Goal: Task Accomplishment & Management: Complete application form

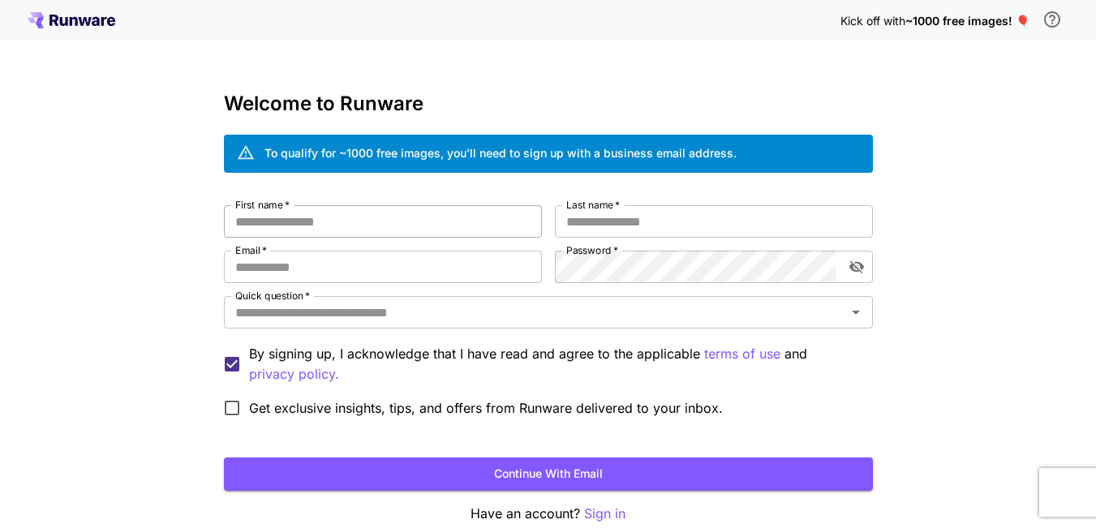
click at [418, 229] on input "First name   *" at bounding box center [383, 221] width 318 height 32
click at [433, 213] on input "First name   *" at bounding box center [383, 221] width 318 height 32
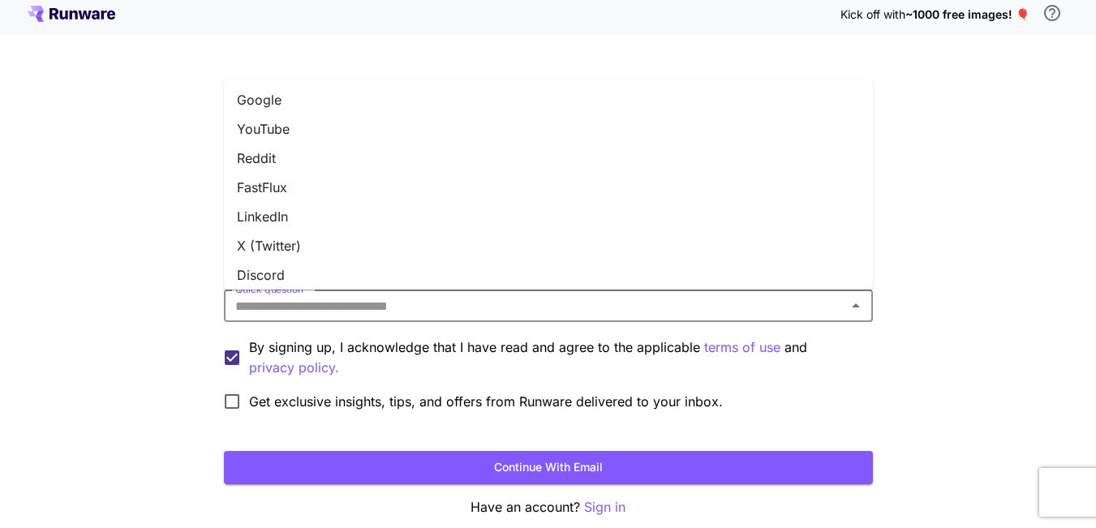
scroll to position [8, 0]
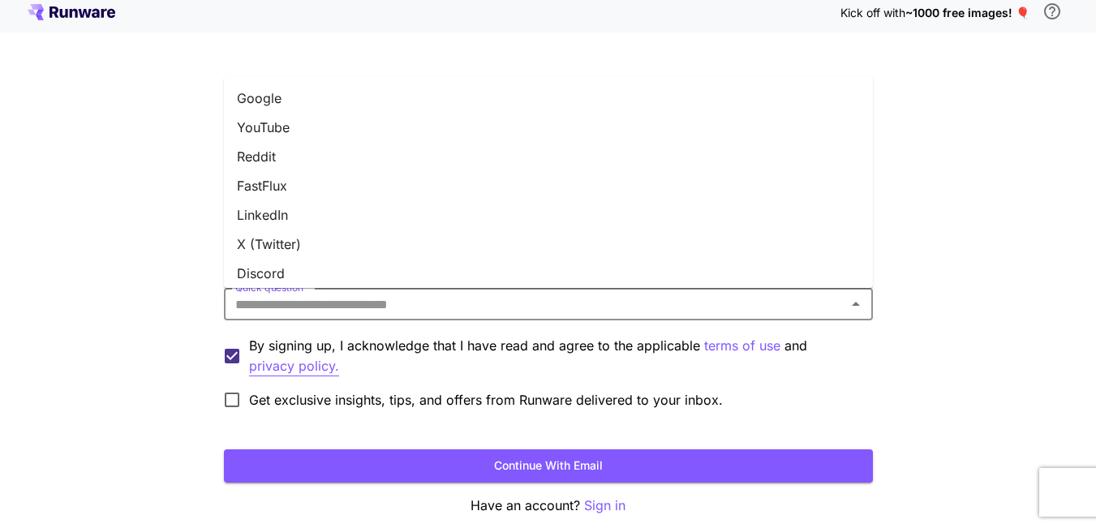
click at [325, 373] on p "privacy policy." at bounding box center [294, 366] width 90 height 20
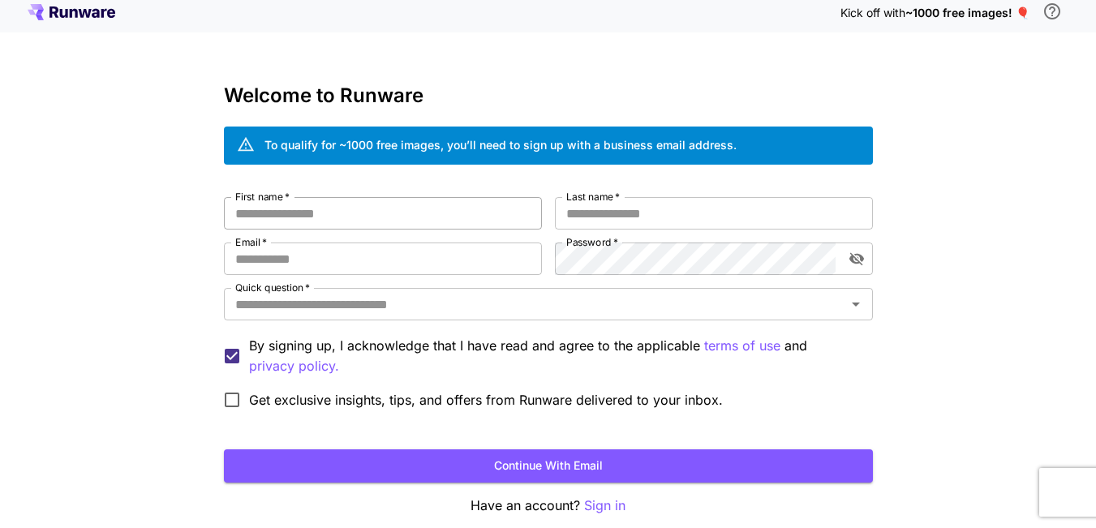
drag, startPoint x: 404, startPoint y: 203, endPoint x: 428, endPoint y: 214, distance: 26.9
click at [405, 204] on input "First name   *" at bounding box center [383, 213] width 318 height 32
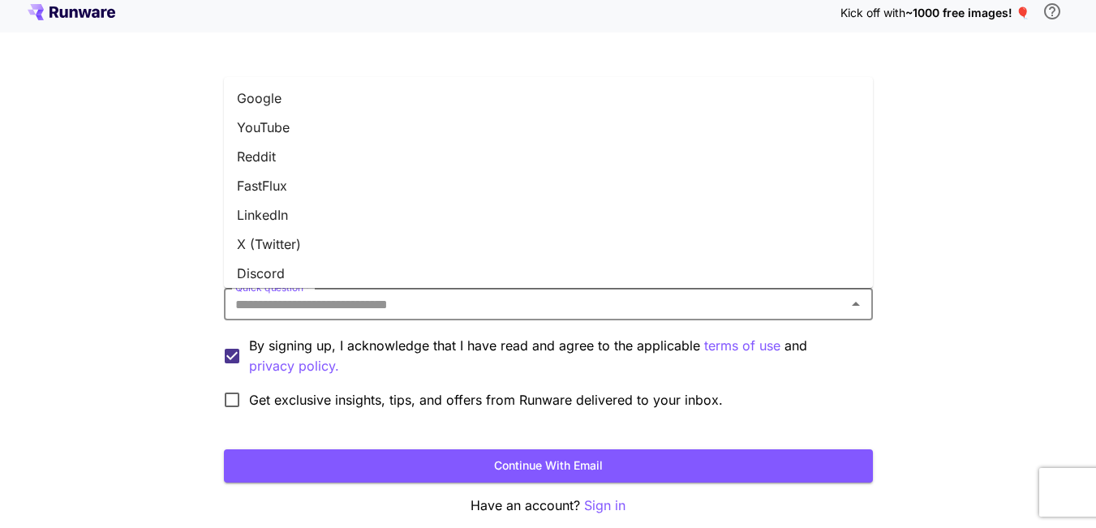
click at [432, 312] on input "Quick question   *" at bounding box center [535, 304] width 612 height 23
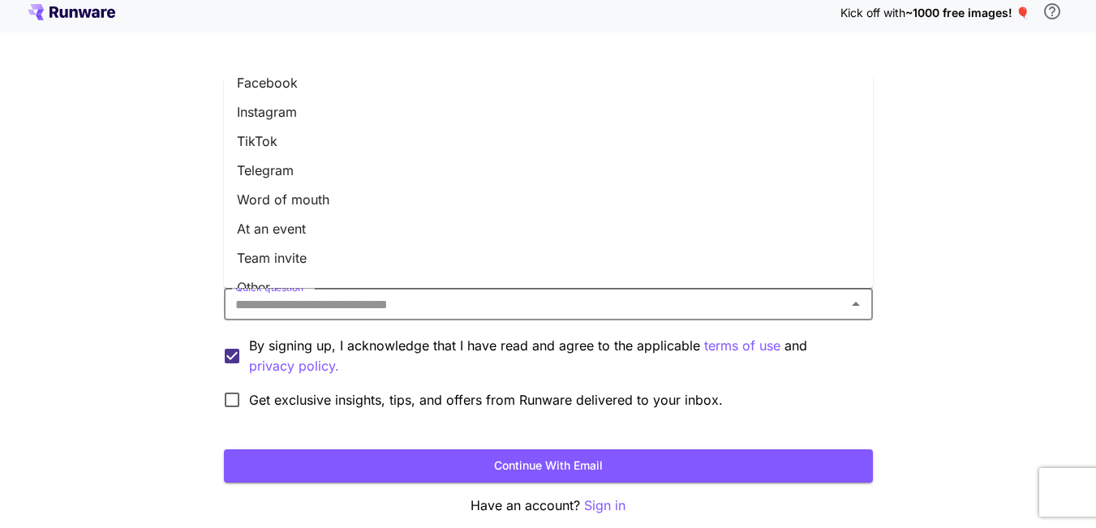
scroll to position [240, 0]
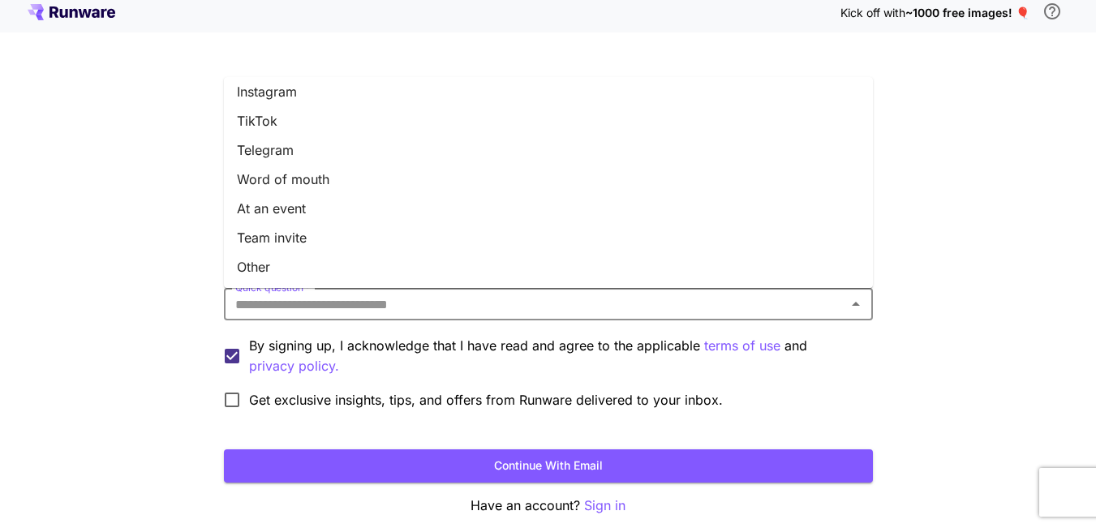
click at [507, 256] on li "Other" at bounding box center [548, 266] width 649 height 29
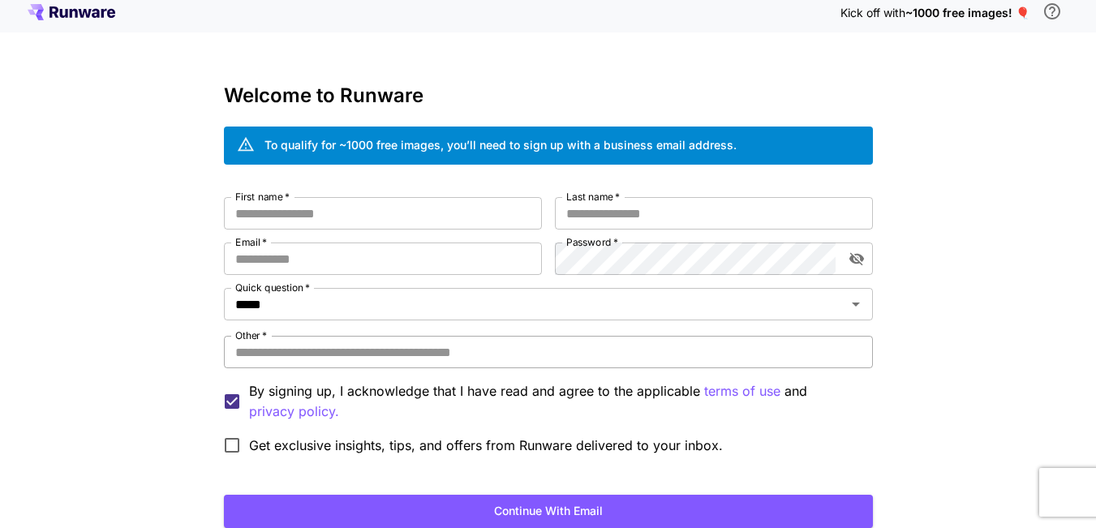
click at [412, 355] on input "Other   *" at bounding box center [548, 352] width 649 height 32
type input "**********"
click at [438, 221] on input "First name   *" at bounding box center [383, 213] width 318 height 32
type input "****"
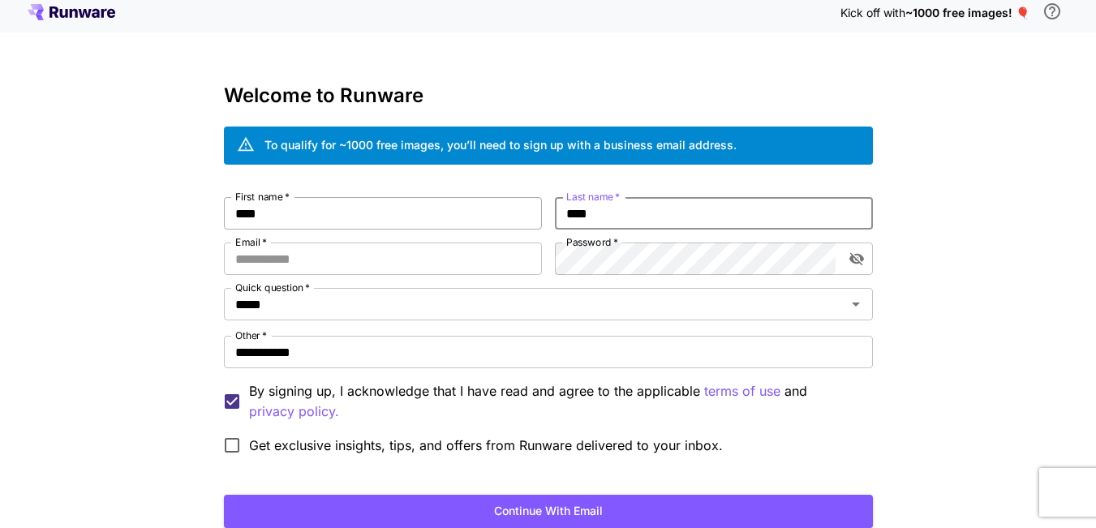
type input "****"
type input "*"
type input "**********"
click at [387, 296] on input "*****" at bounding box center [524, 304] width 591 height 23
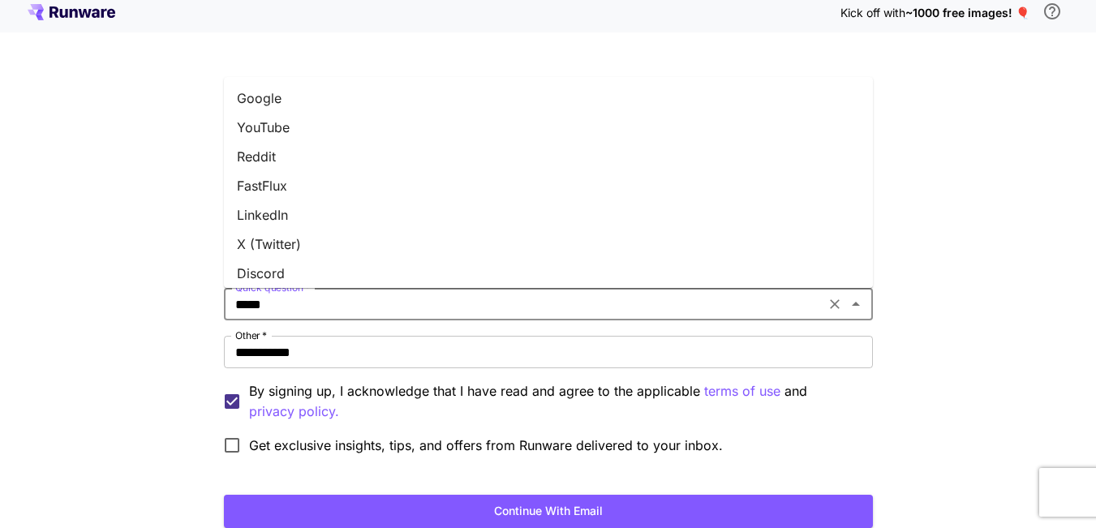
scroll to position [234, 0]
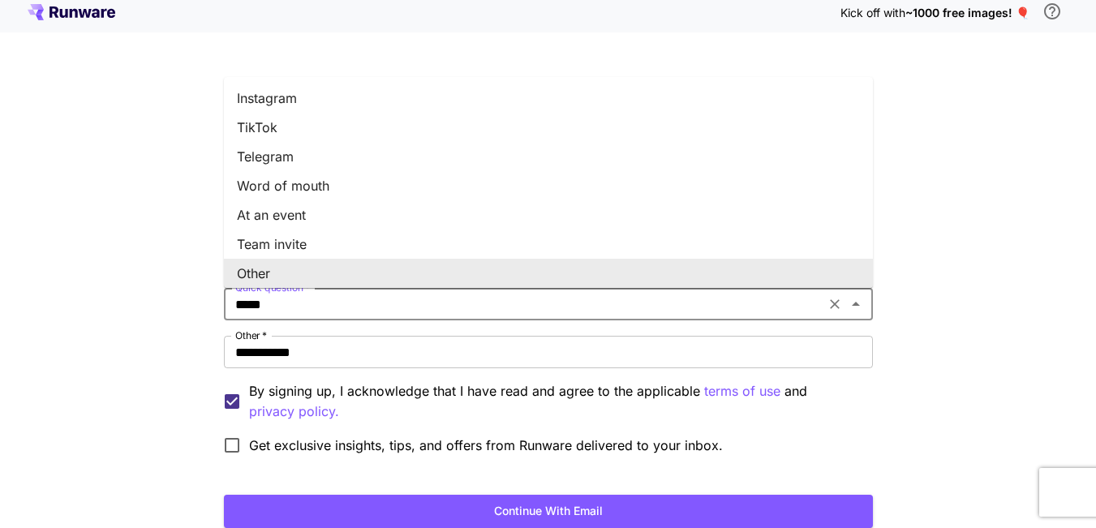
click at [74, 337] on div "**********" at bounding box center [548, 320] width 1096 height 656
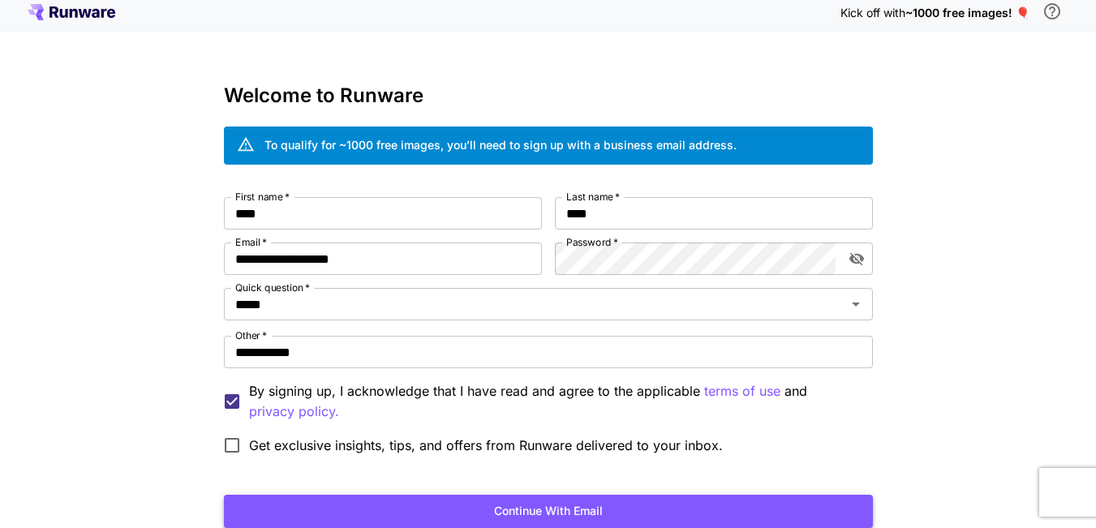
click at [478, 505] on button "Continue with email" at bounding box center [548, 511] width 649 height 33
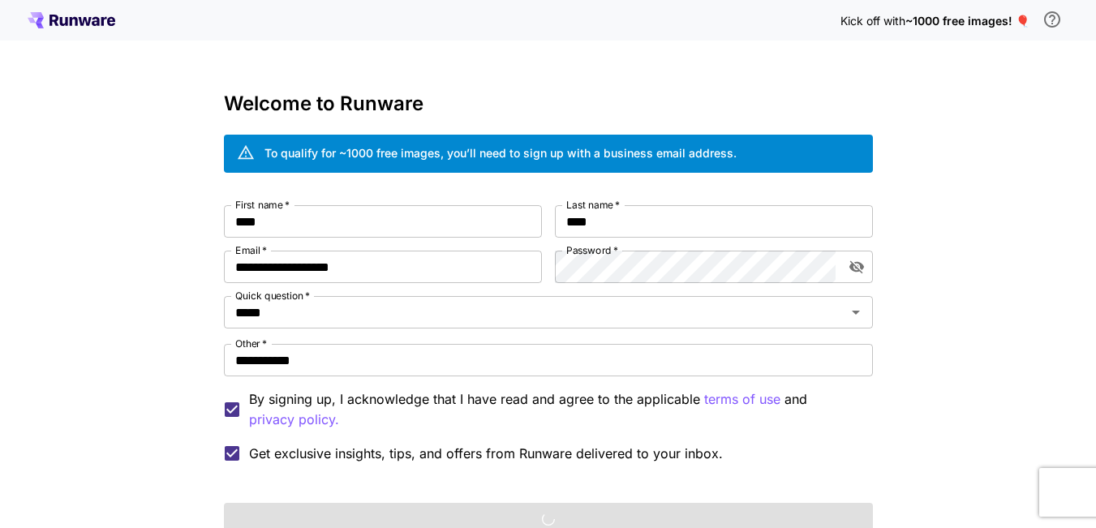
scroll to position [128, 0]
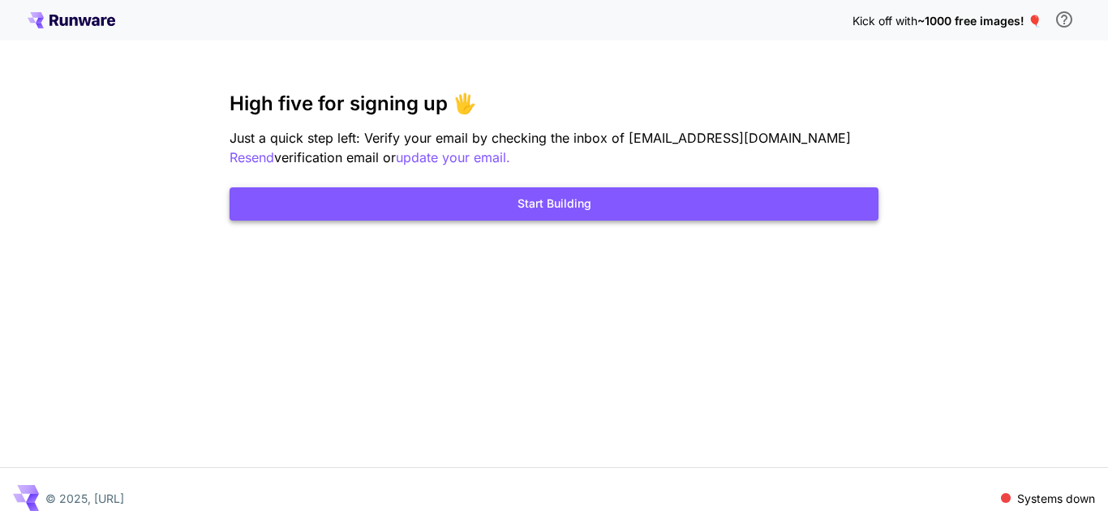
click at [587, 195] on button "Start Building" at bounding box center [554, 203] width 649 height 33
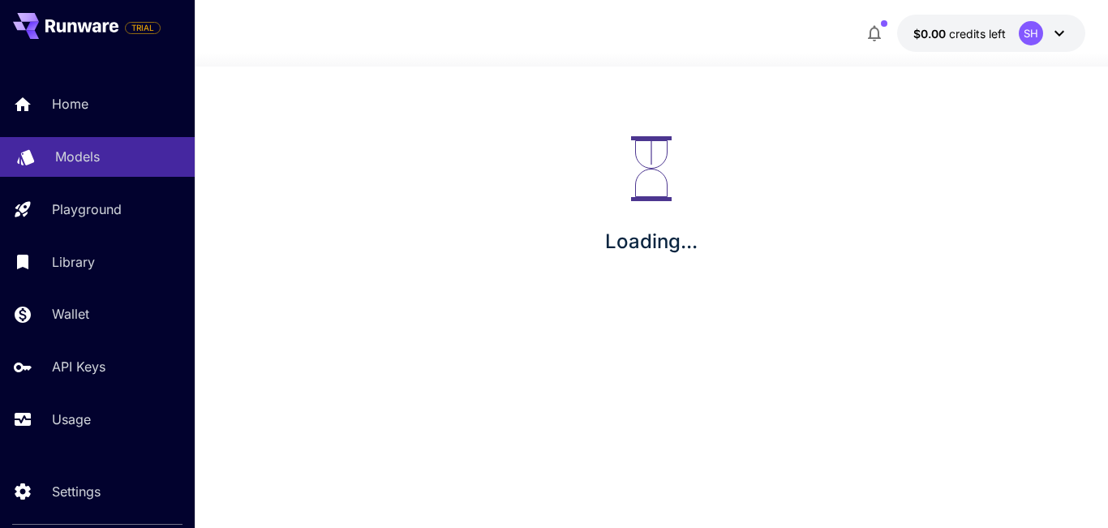
click at [72, 160] on p "Models" at bounding box center [77, 156] width 45 height 19
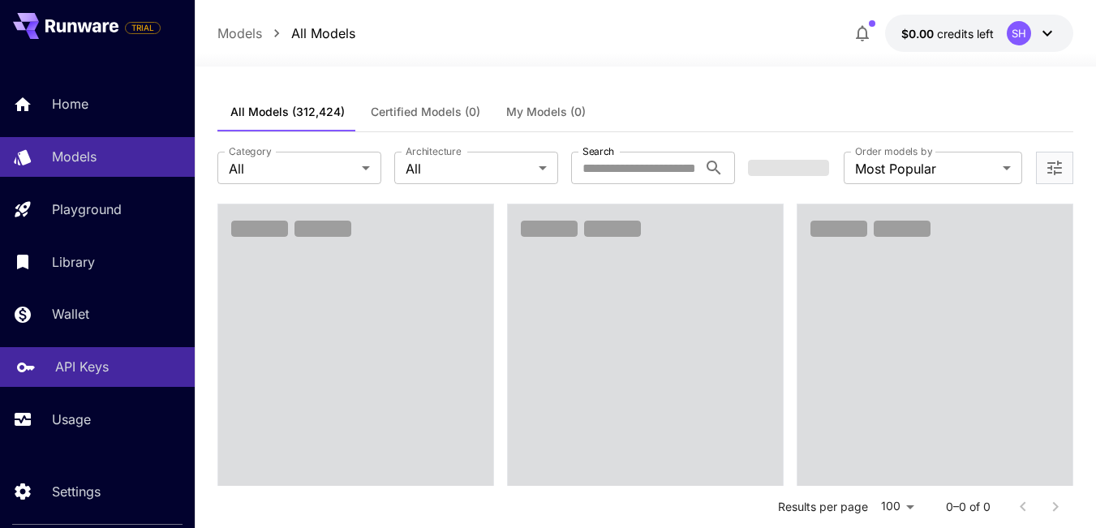
click at [126, 362] on div "API Keys" at bounding box center [118, 366] width 127 height 19
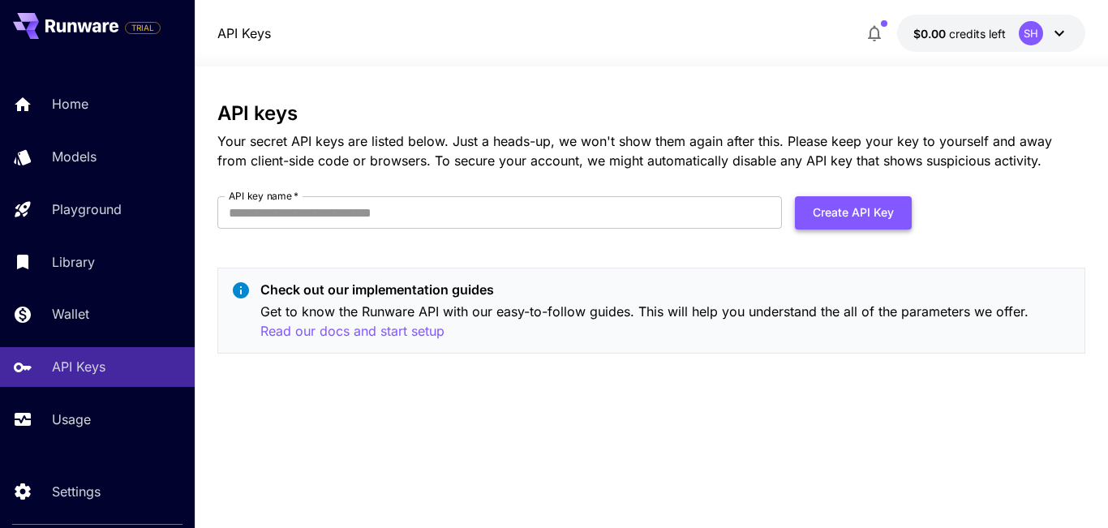
click at [806, 217] on button "Create API Key" at bounding box center [853, 212] width 117 height 33
click at [501, 221] on input "API key name   *" at bounding box center [499, 212] width 565 height 32
type input "***"
click at [858, 221] on button "Create API Key" at bounding box center [853, 212] width 117 height 33
click at [848, 192] on div "API keys Your secret API keys are listed below. Just a heads-up, we won't show …" at bounding box center [651, 234] width 868 height 264
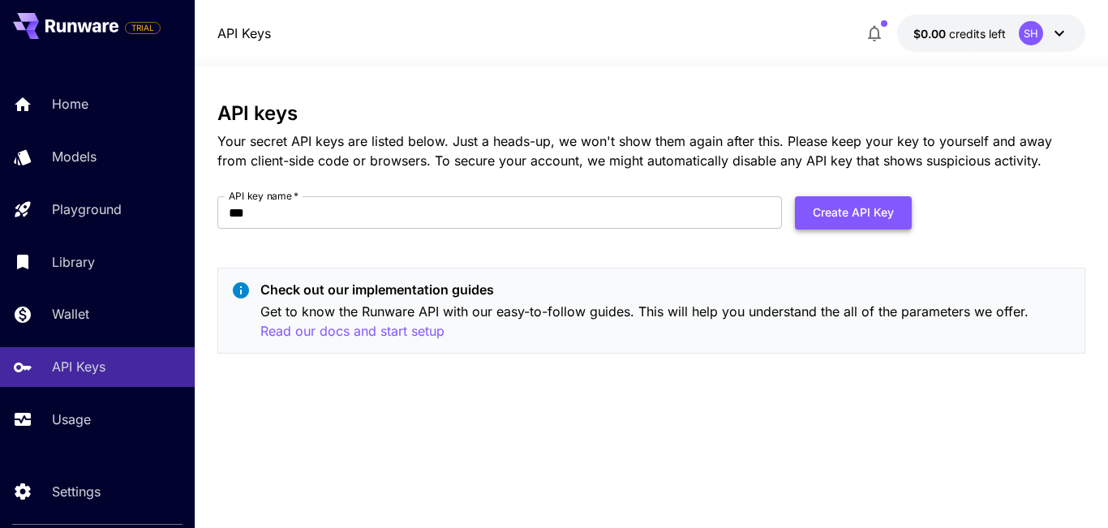
click at [860, 210] on button "Create API Key" at bounding box center [853, 212] width 117 height 33
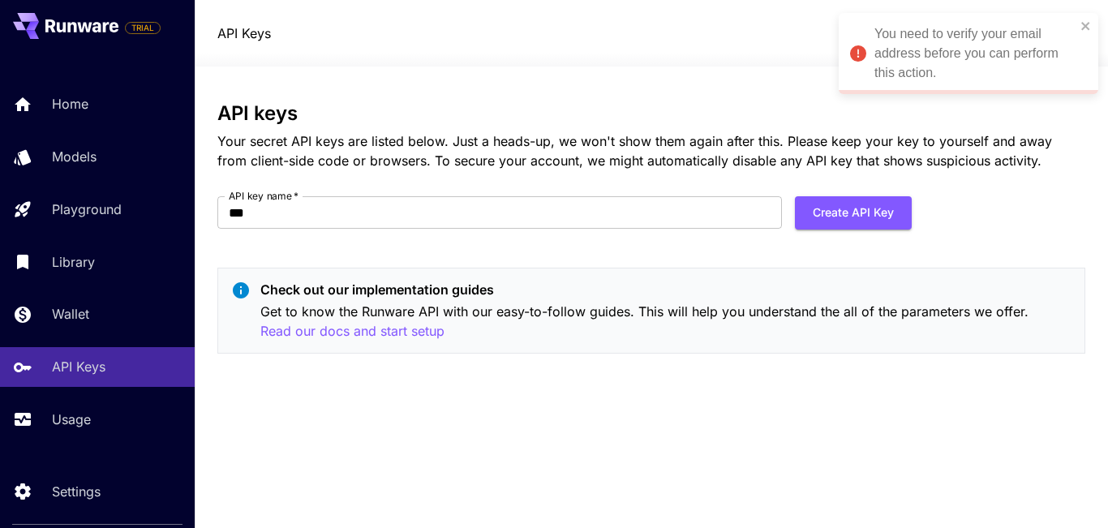
click at [605, 183] on div "API keys Your secret API keys are listed below. Just a heads-up, we won't show …" at bounding box center [651, 234] width 868 height 264
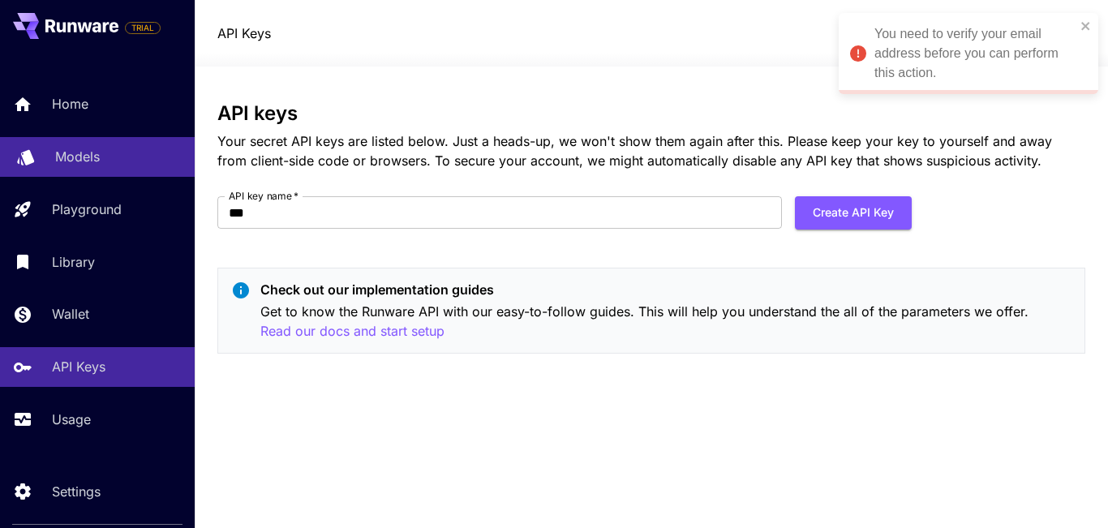
click at [115, 170] on link "Models" at bounding box center [97, 157] width 195 height 40
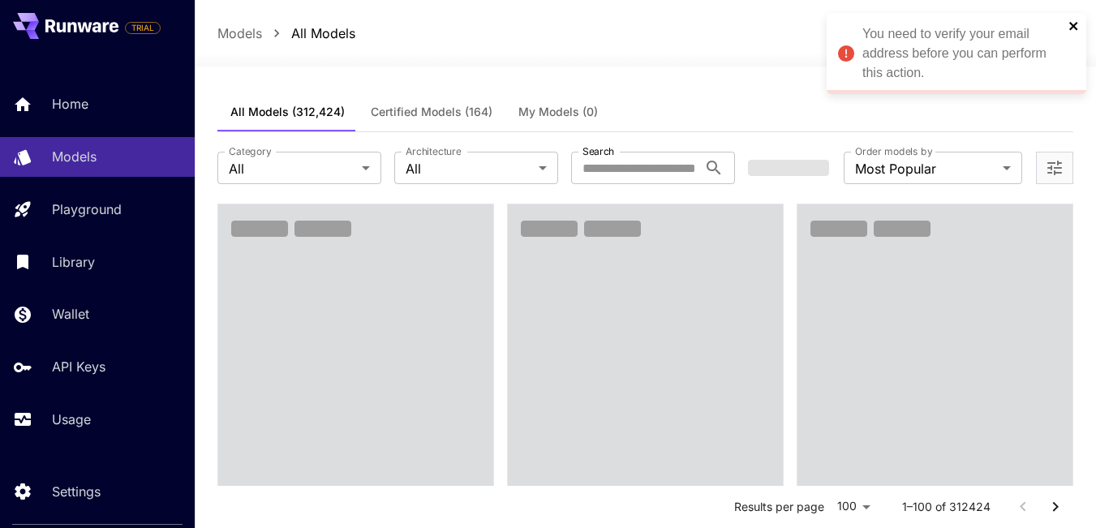
click at [1072, 28] on icon "close" at bounding box center [1073, 26] width 8 height 8
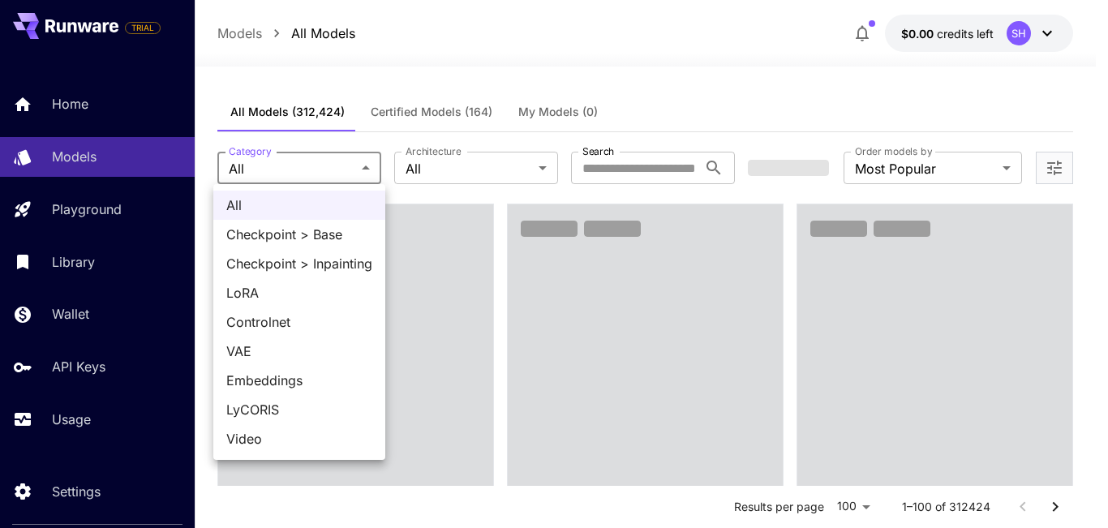
click at [651, 166] on div at bounding box center [554, 264] width 1108 height 528
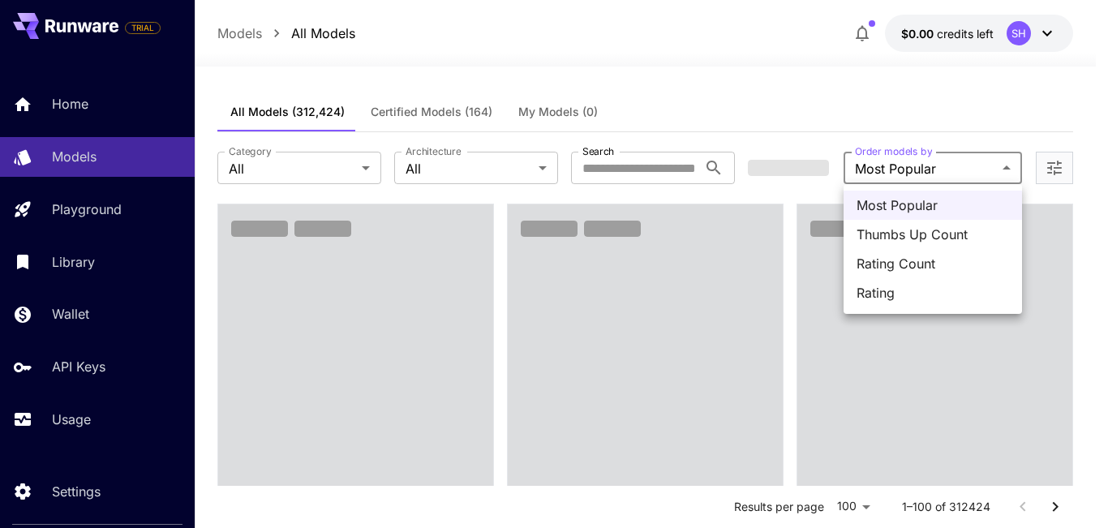
click at [817, 126] on div at bounding box center [554, 264] width 1108 height 528
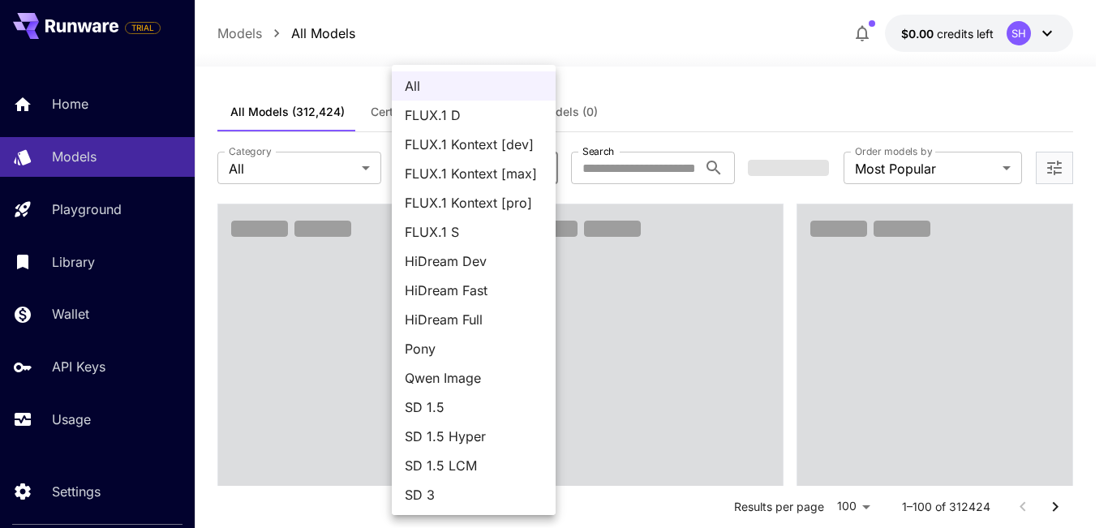
click at [1025, 26] on div at bounding box center [554, 264] width 1108 height 528
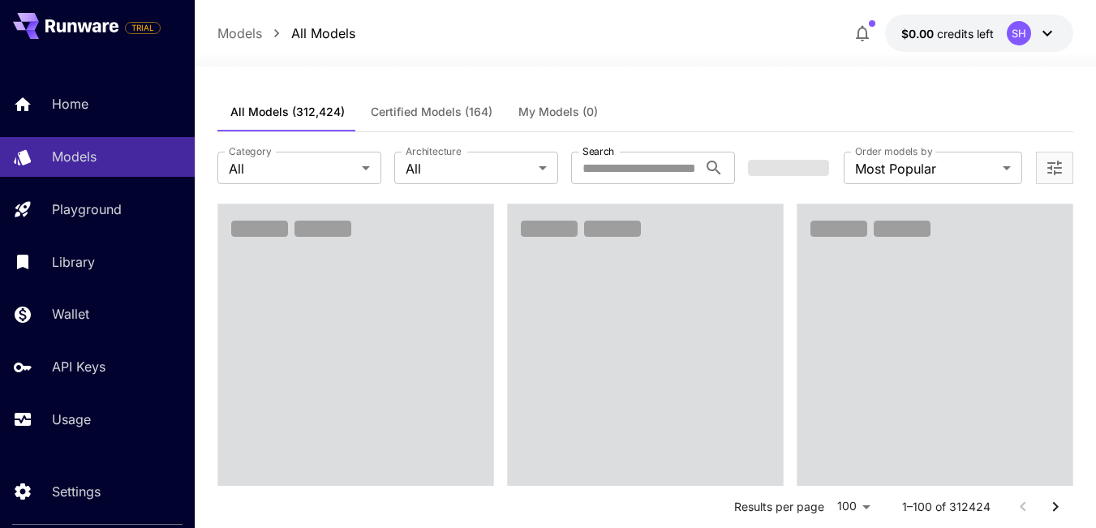
click at [1049, 39] on icon at bounding box center [1047, 33] width 19 height 19
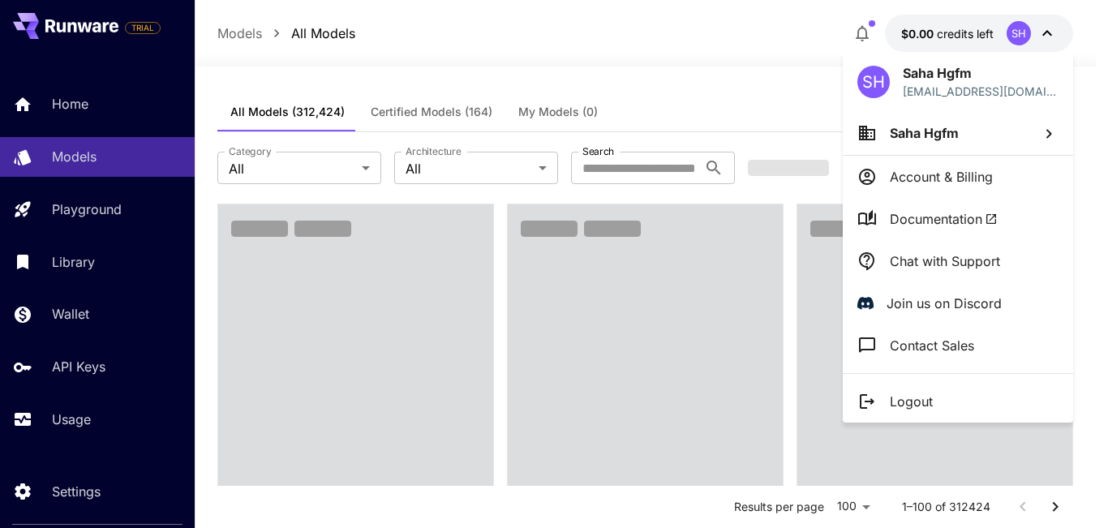
click at [740, 80] on div at bounding box center [554, 264] width 1108 height 528
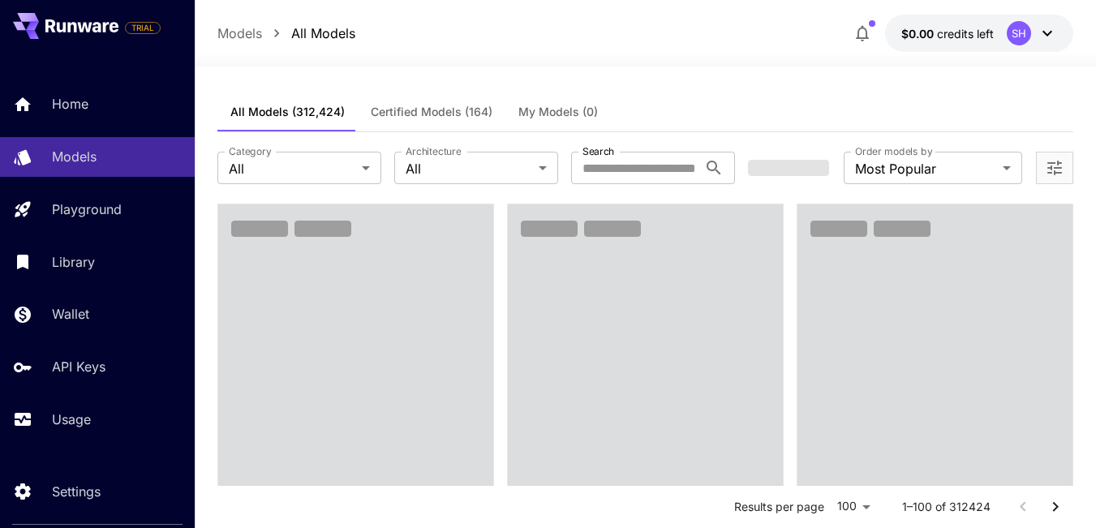
click at [998, 110] on div "All Models (312,424) Certified Models (164) My Models (0)" at bounding box center [645, 112] width 856 height 40
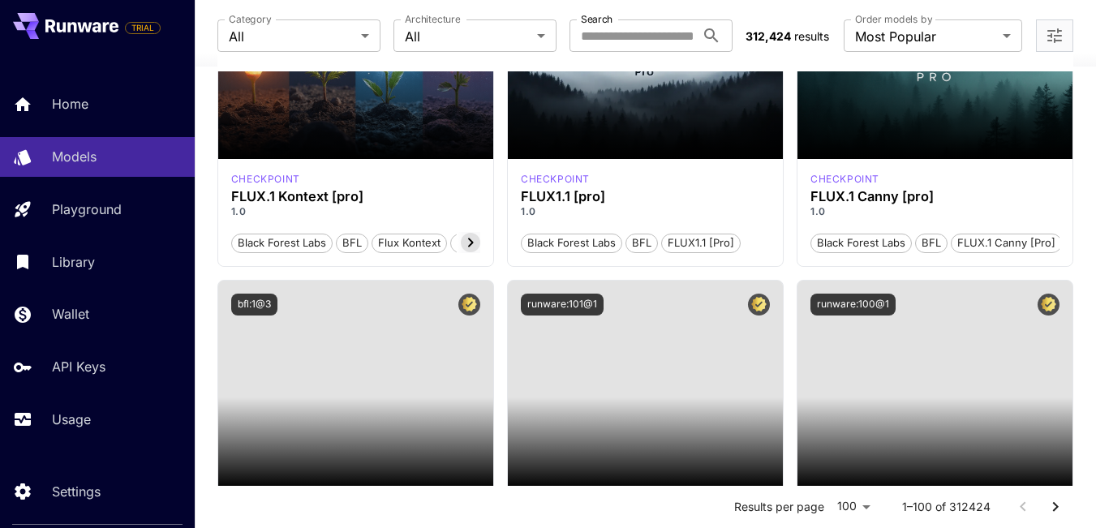
scroll to position [1274, 0]
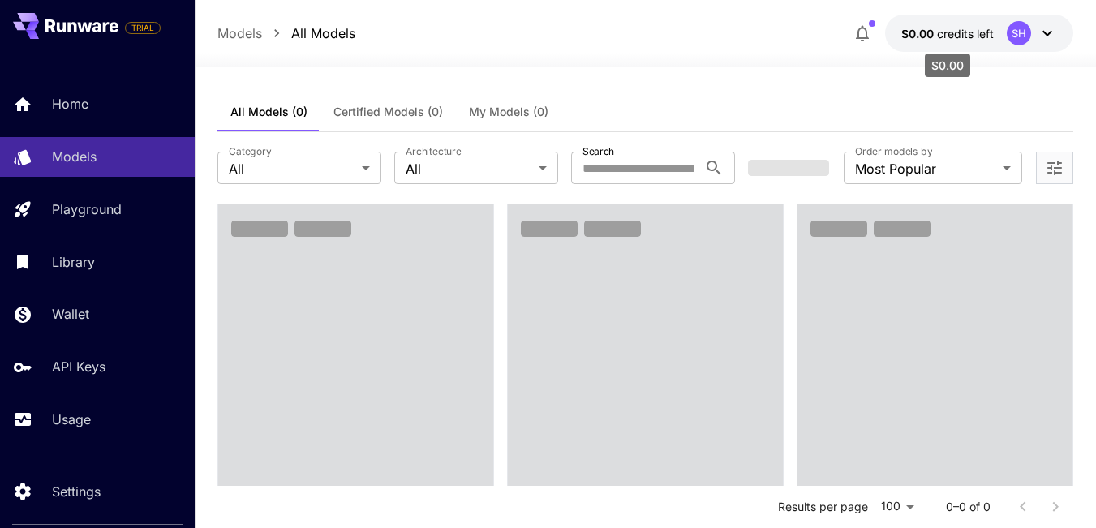
click at [946, 37] on span "credits left" at bounding box center [965, 34] width 57 height 14
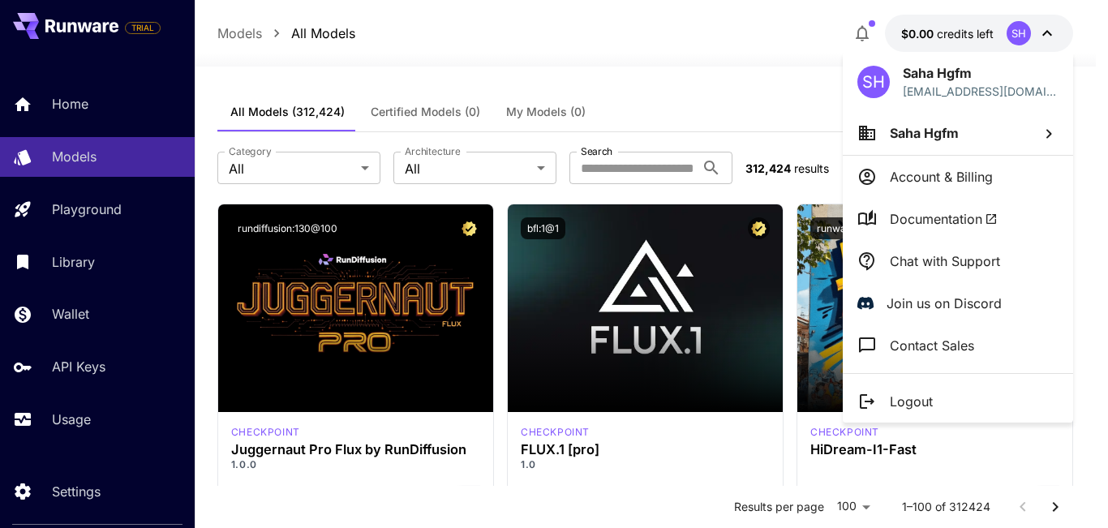
click at [947, 191] on li "Account & Billing" at bounding box center [958, 177] width 230 height 42
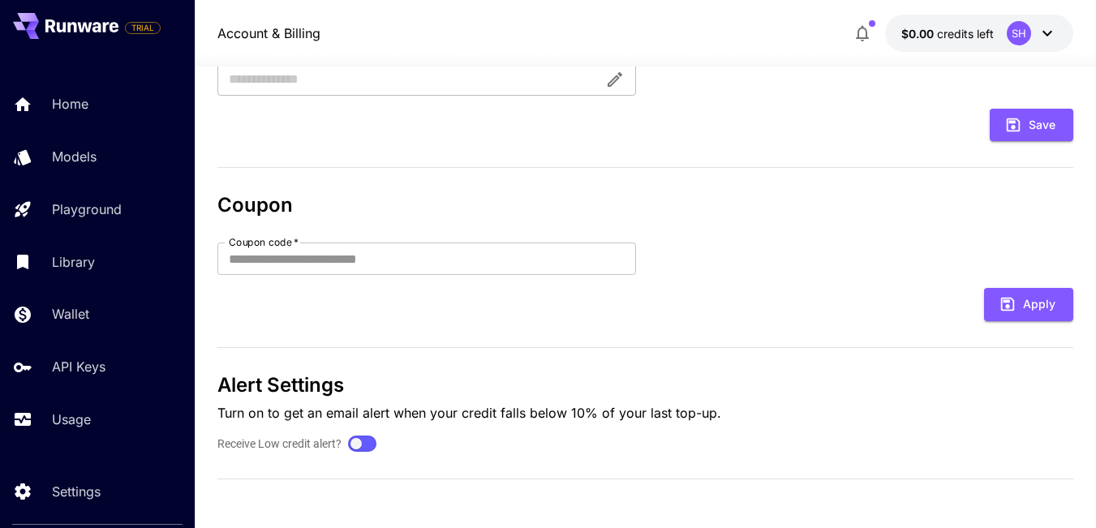
drag, startPoint x: 833, startPoint y: 247, endPoint x: 824, endPoint y: 308, distance: 61.5
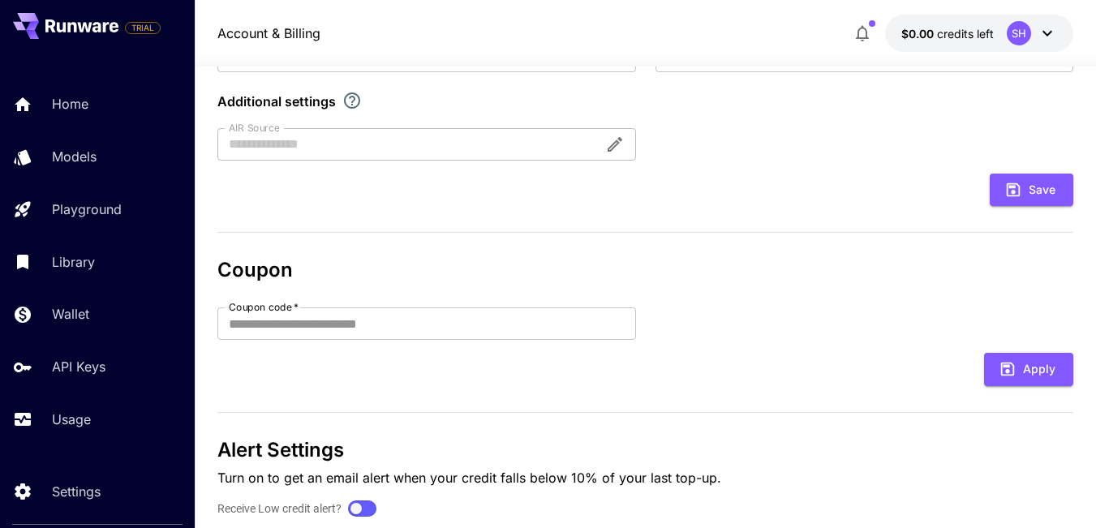
scroll to position [356, 0]
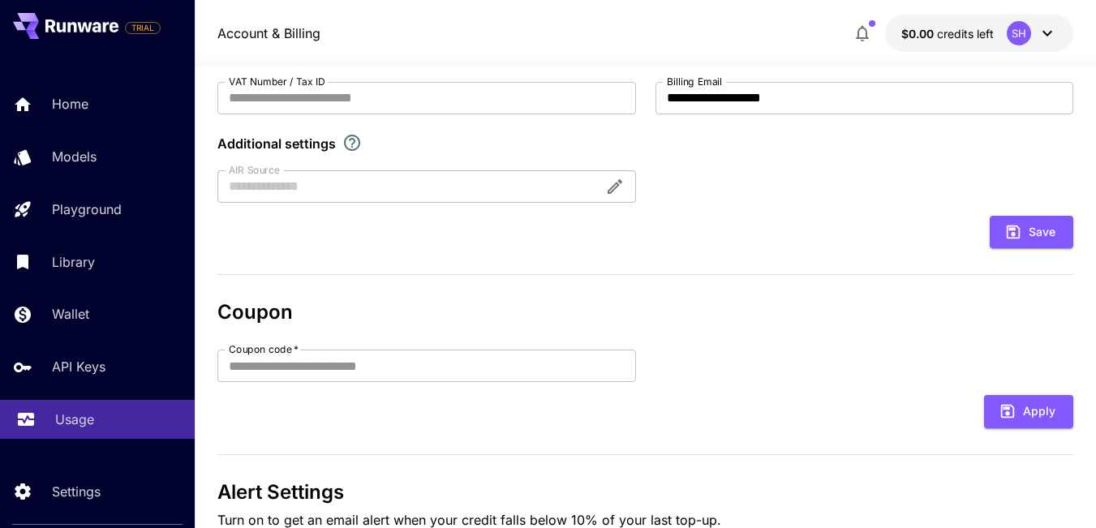
click at [91, 412] on p "Usage" at bounding box center [74, 419] width 39 height 19
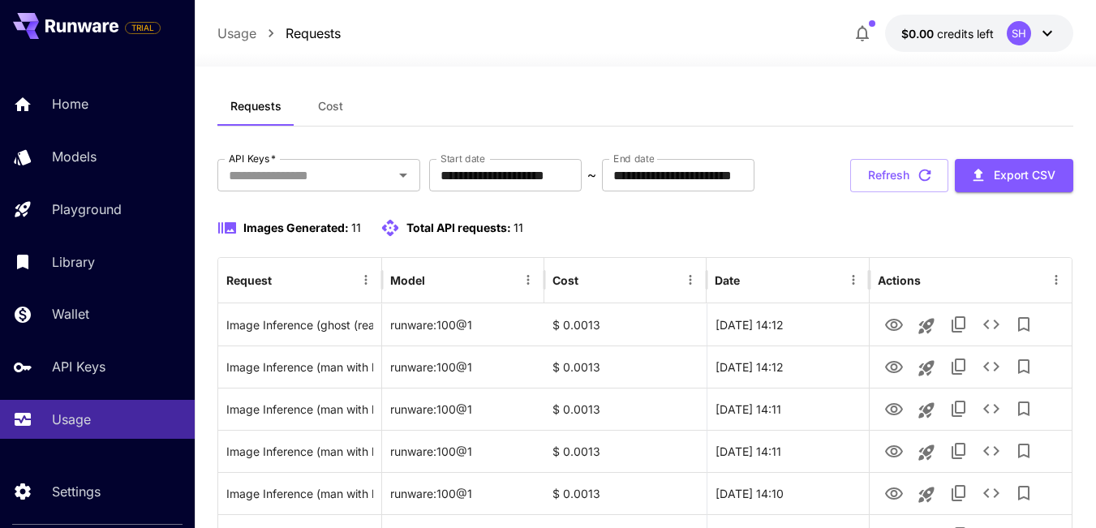
scroll to position [12, 0]
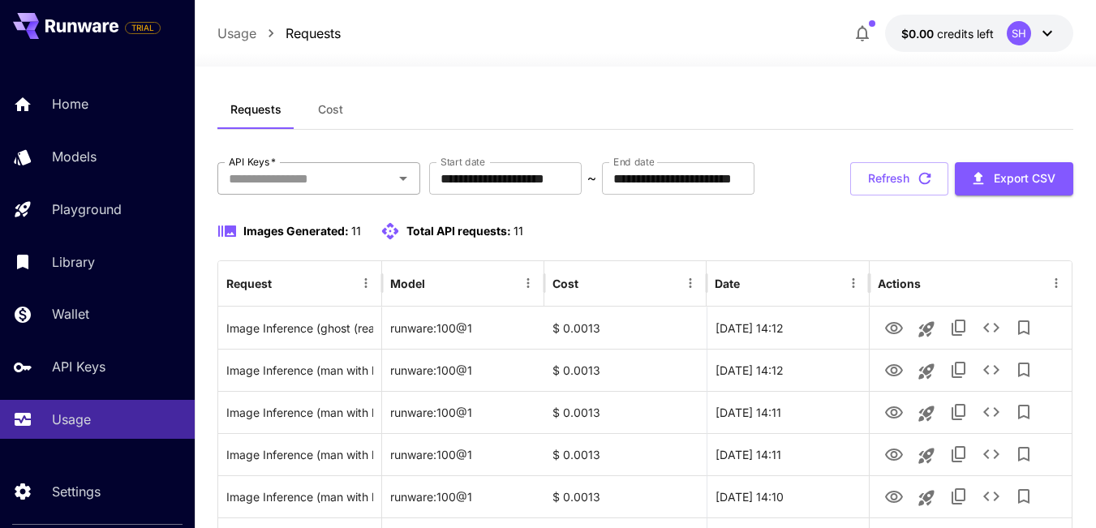
click at [347, 165] on div "API Keys   *" at bounding box center [318, 178] width 203 height 32
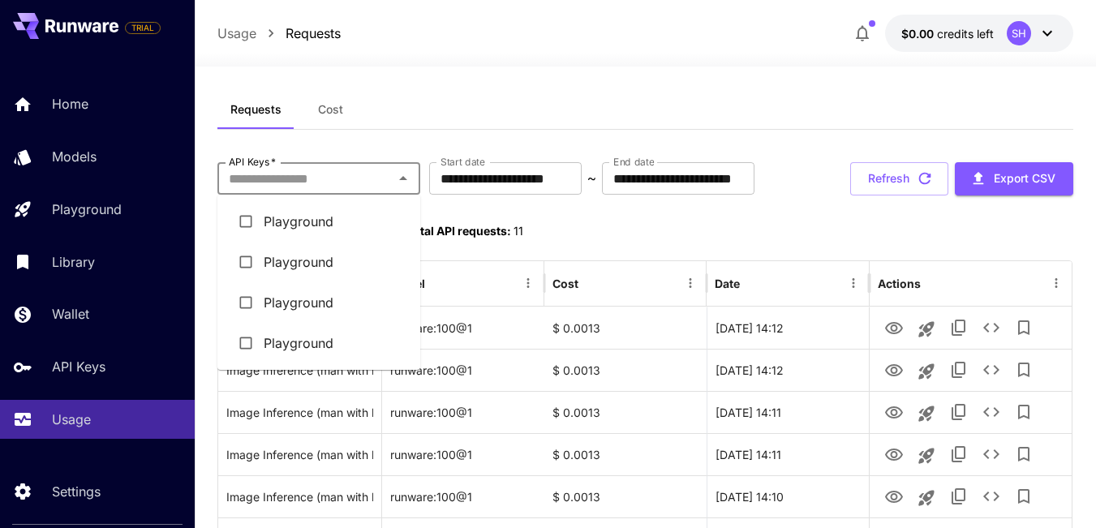
click at [331, 118] on button "Cost" at bounding box center [330, 109] width 73 height 39
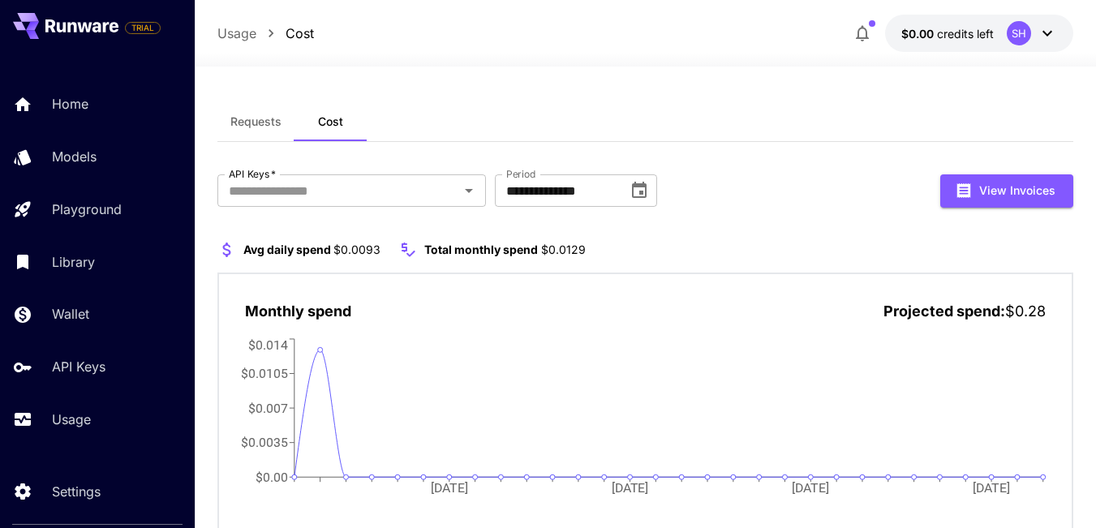
click at [260, 118] on span "Requests" at bounding box center [255, 121] width 51 height 15
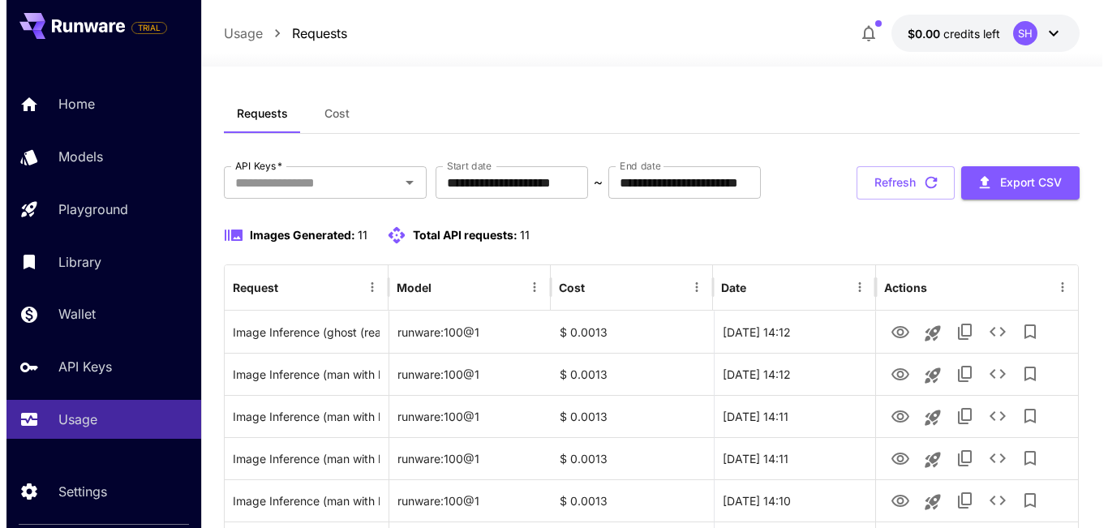
scroll to position [9, 0]
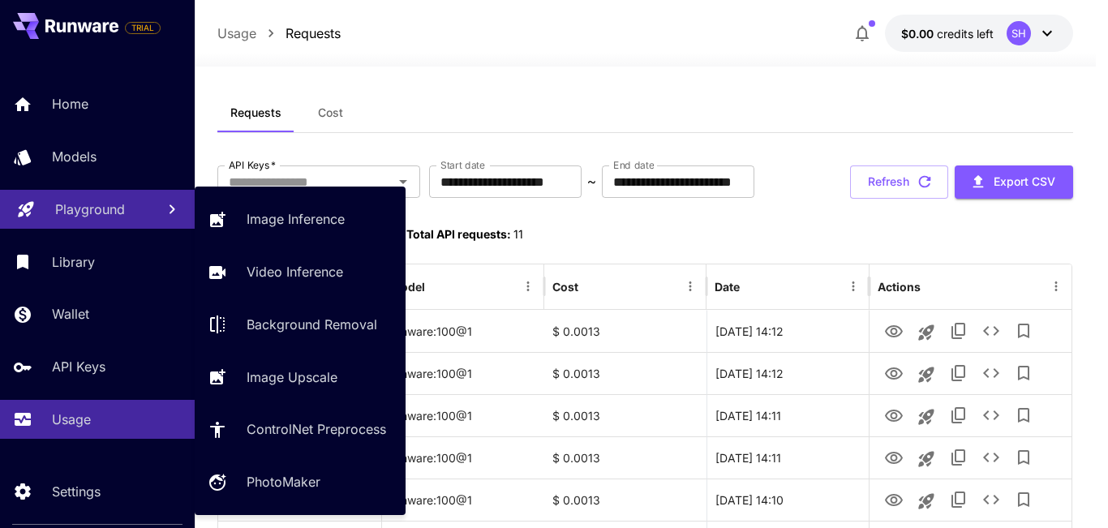
click at [99, 203] on p "Playground" at bounding box center [90, 209] width 70 height 19
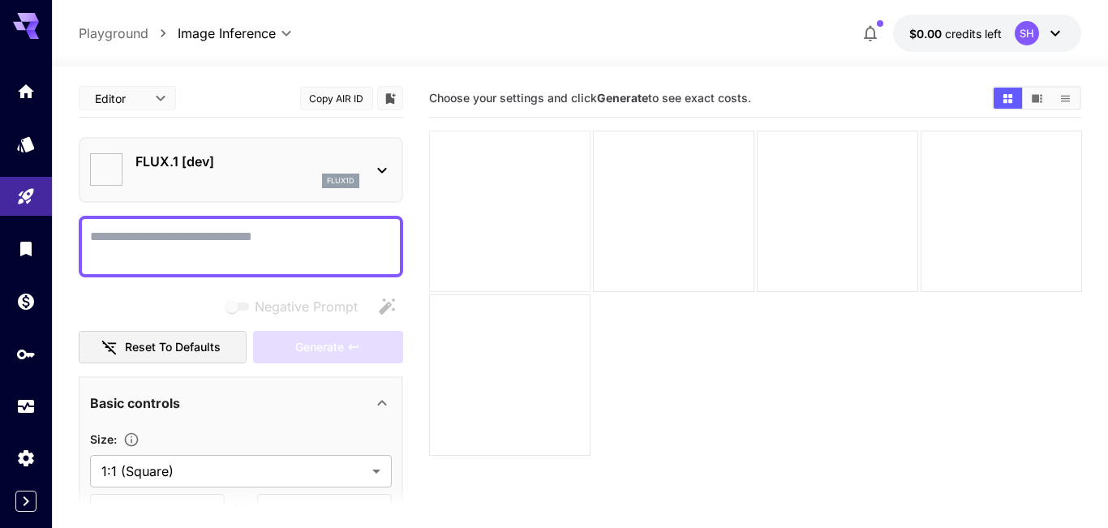
type input "**********"
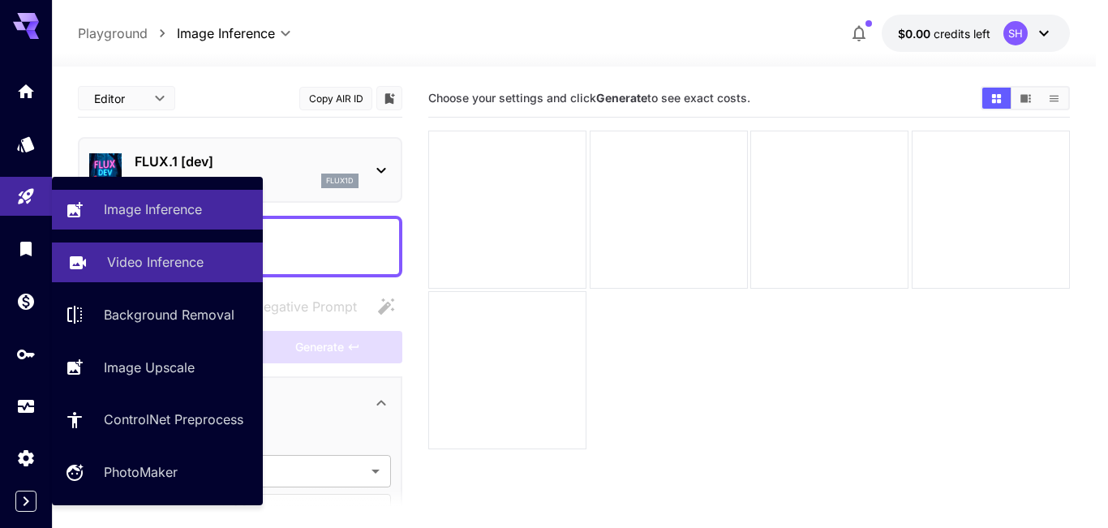
click at [162, 260] on p "Video Inference" at bounding box center [155, 261] width 97 height 19
type input "**********"
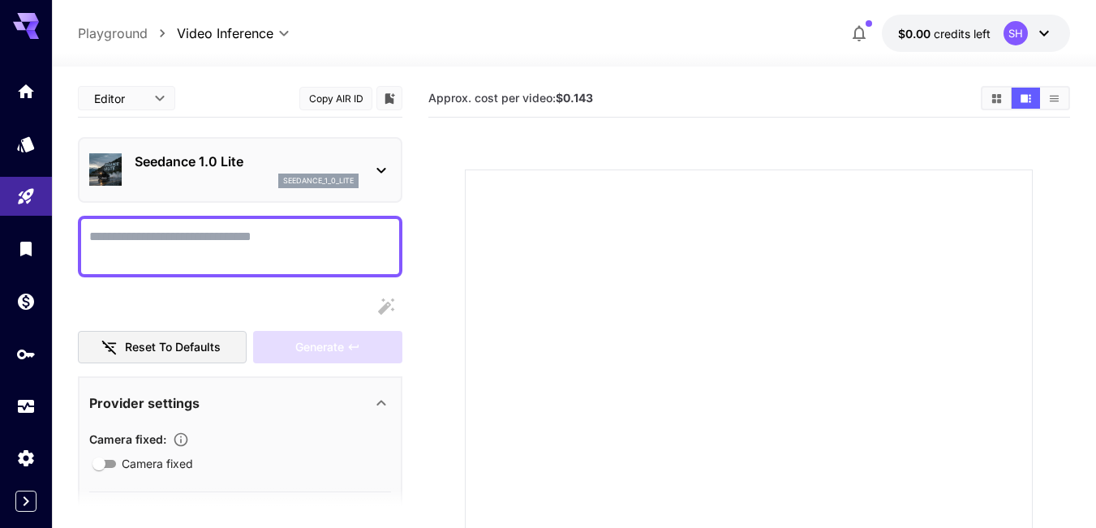
click at [139, 94] on body "**********" at bounding box center [548, 393] width 1096 height 786
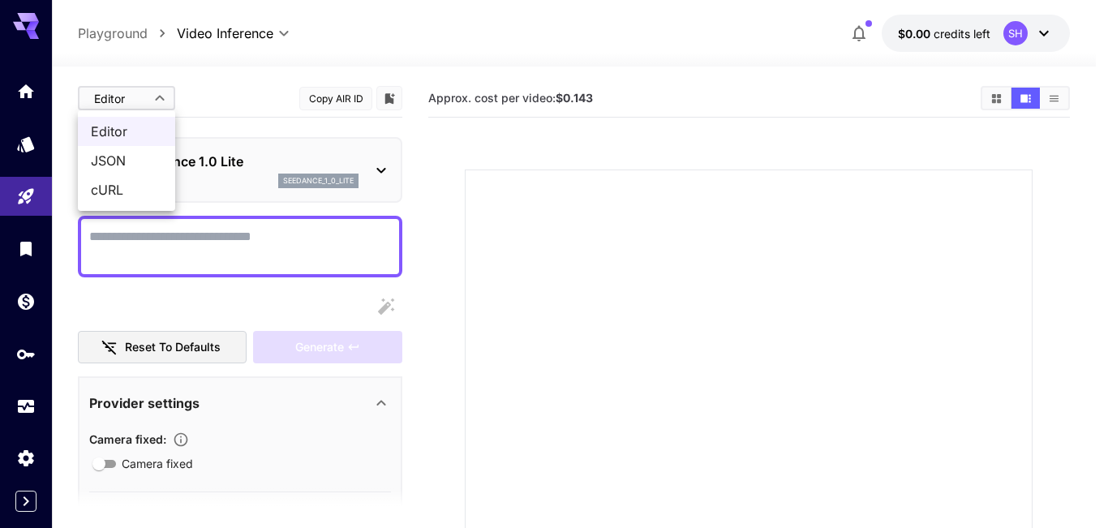
click at [456, 85] on div at bounding box center [554, 264] width 1108 height 528
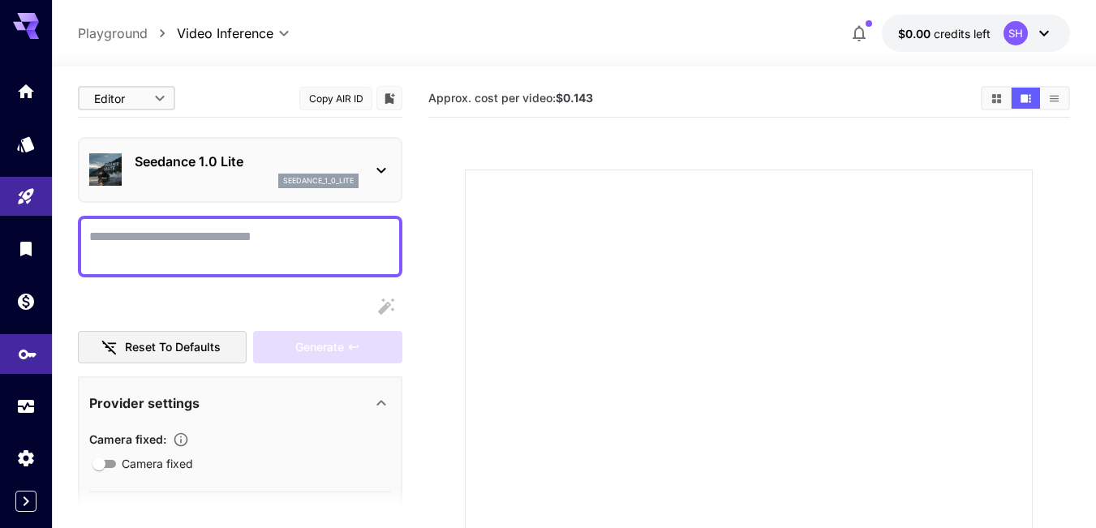
click at [15, 367] on link at bounding box center [26, 354] width 52 height 40
